Goal: Information Seeking & Learning: Learn about a topic

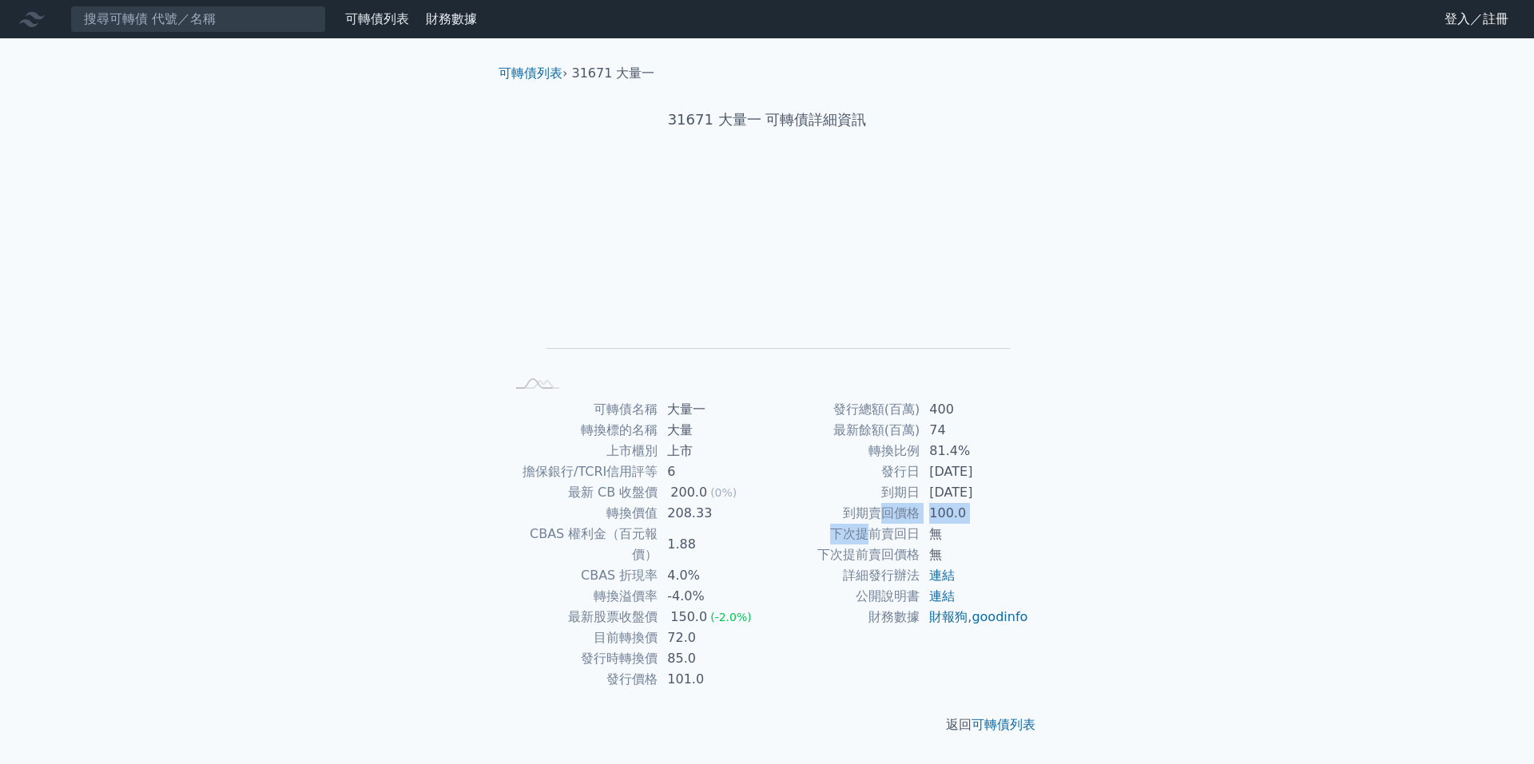
drag, startPoint x: 879, startPoint y: 523, endPoint x: 857, endPoint y: 543, distance: 29.4
click at [863, 542] on tbody "發行總額(百萬) 400 最新餘額(百萬) 74 轉換比例 81.4% 發行日 [DATE] 到期日 [DATE] 到期賣回價格 100.0 下次提前賣回日 …" at bounding box center [898, 513] width 262 height 228
click at [695, 607] on div "150.0" at bounding box center [688, 617] width 43 height 21
drag, startPoint x: 646, startPoint y: 514, endPoint x: 760, endPoint y: 532, distance: 114.8
click at [760, 534] on tbody "可轉債名稱 大量一 轉換標的名稱 大量 上市櫃別 上市 擔保銀行/TCRI信用評等 6 最新 CB 收盤價 200.0 (0%) 轉換價值 208.33 CB…" at bounding box center [636, 544] width 262 height 291
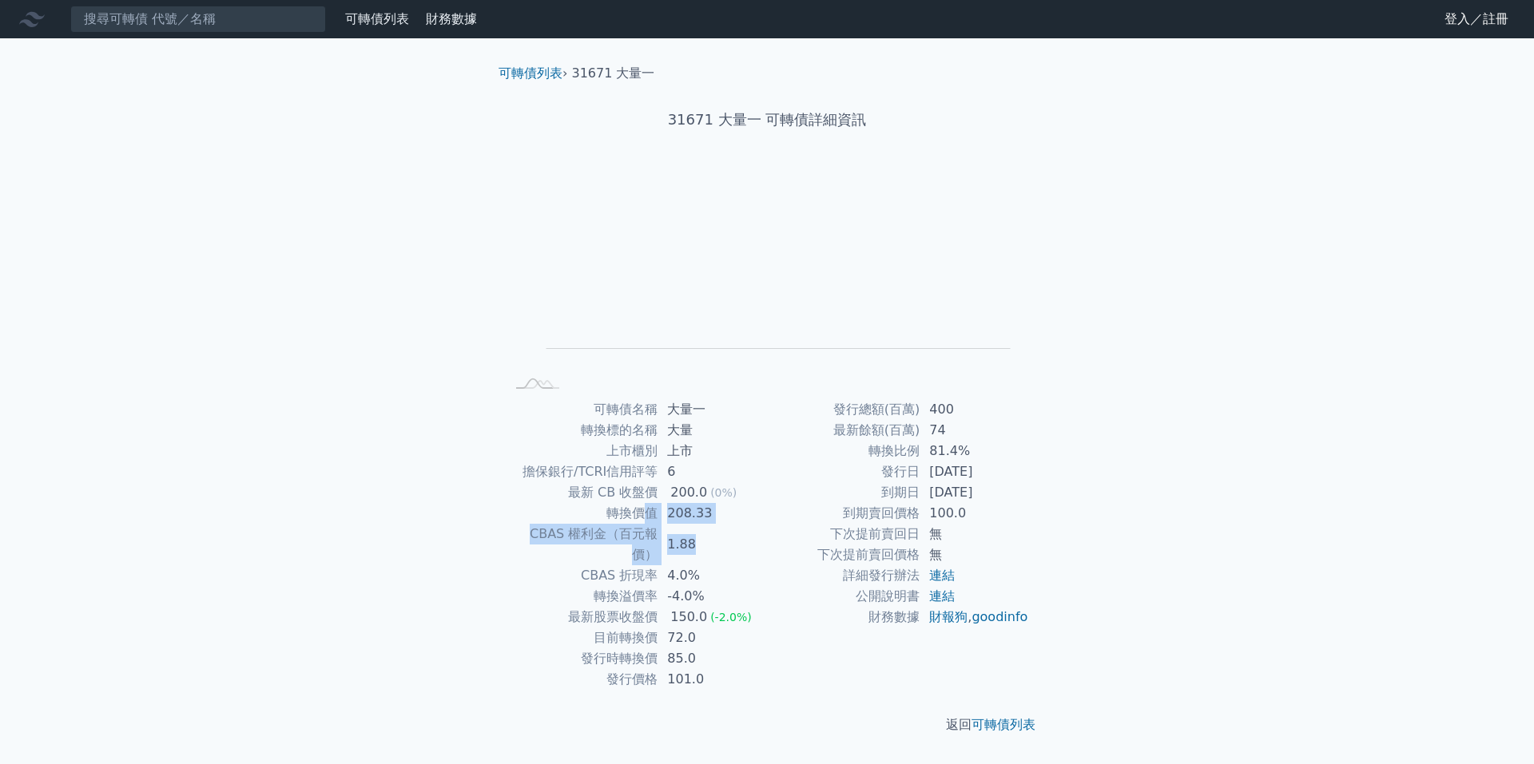
click at [760, 532] on td "1.88" at bounding box center [711, 545] width 109 height 42
drag, startPoint x: 666, startPoint y: 615, endPoint x: 765, endPoint y: 625, distance: 99.6
click at [765, 628] on td "72.0" at bounding box center [711, 638] width 109 height 21
drag, startPoint x: 669, startPoint y: 630, endPoint x: 711, endPoint y: 635, distance: 42.6
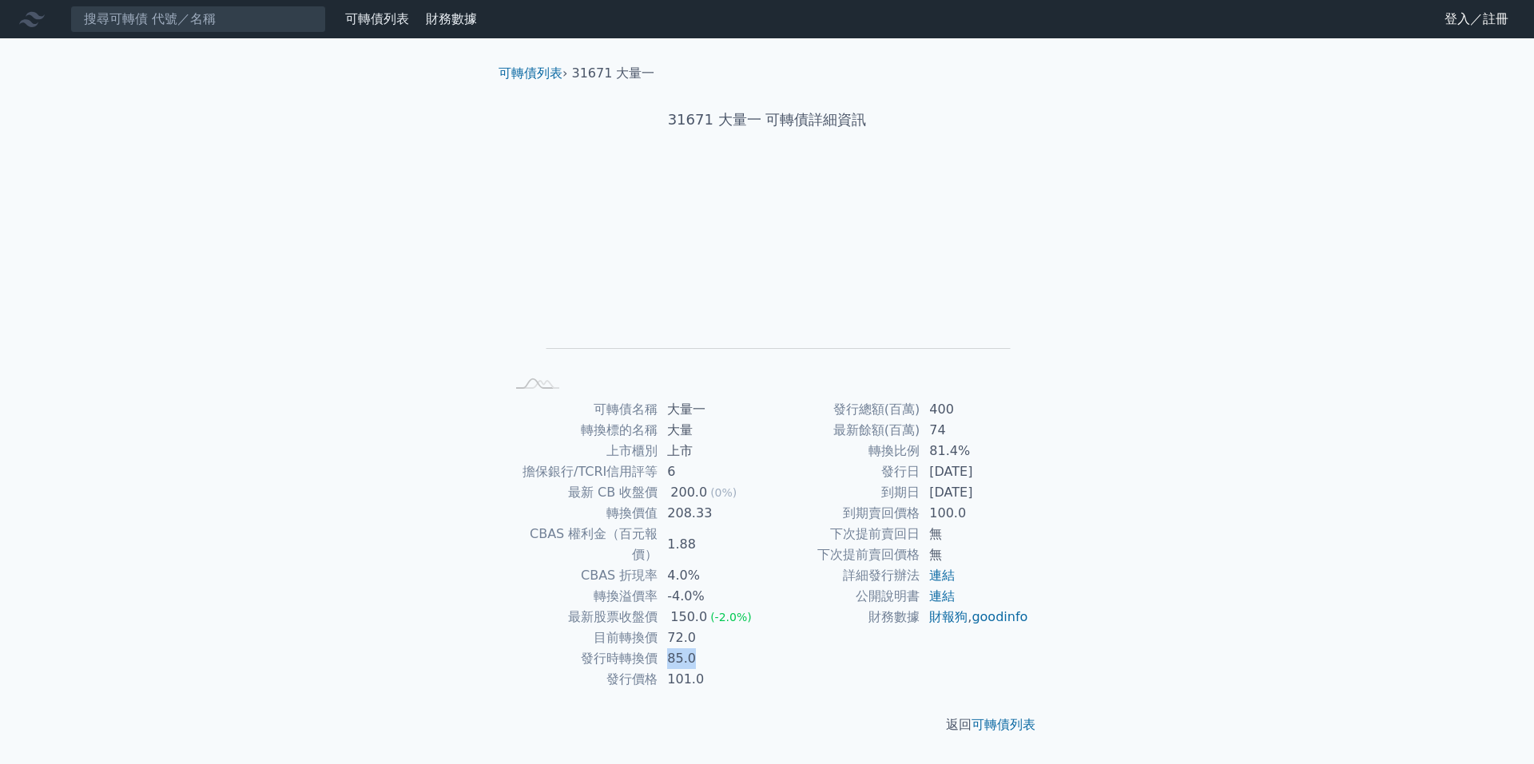
click at [711, 649] on td "85.0" at bounding box center [711, 659] width 109 height 21
click at [927, 498] on td "[DATE]" at bounding box center [973, 492] width 109 height 21
